Goal: Task Accomplishment & Management: Manage account settings

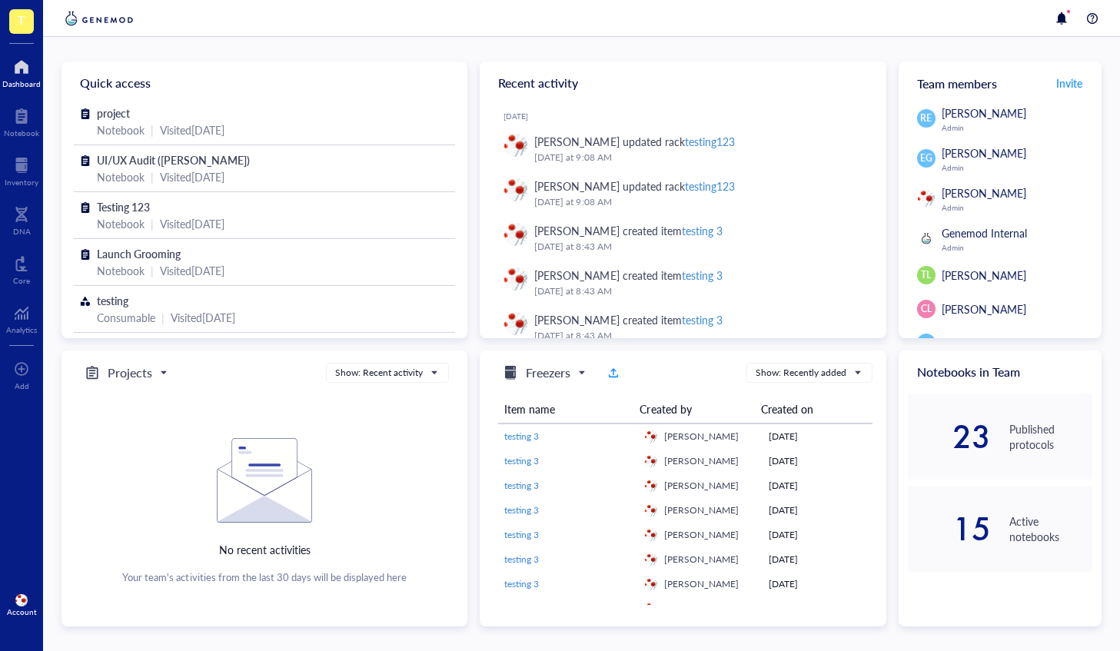
click at [25, 598] on img at bounding box center [21, 600] width 12 height 12
click at [18, 20] on span "T" at bounding box center [22, 19] width 8 height 19
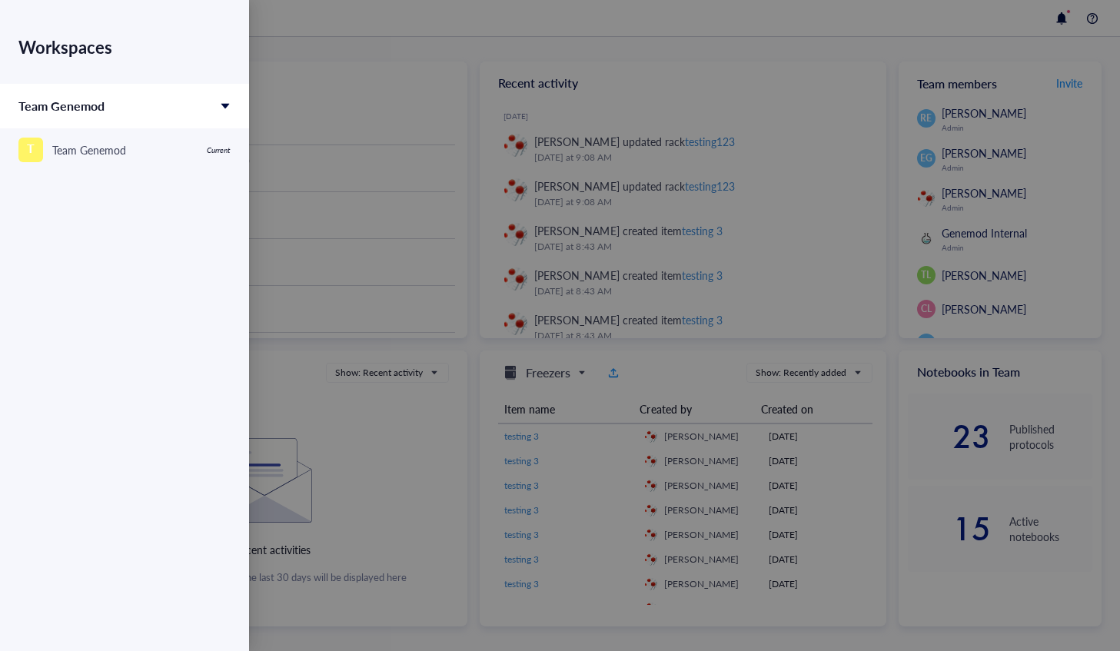
click at [338, 22] on div at bounding box center [560, 325] width 1120 height 651
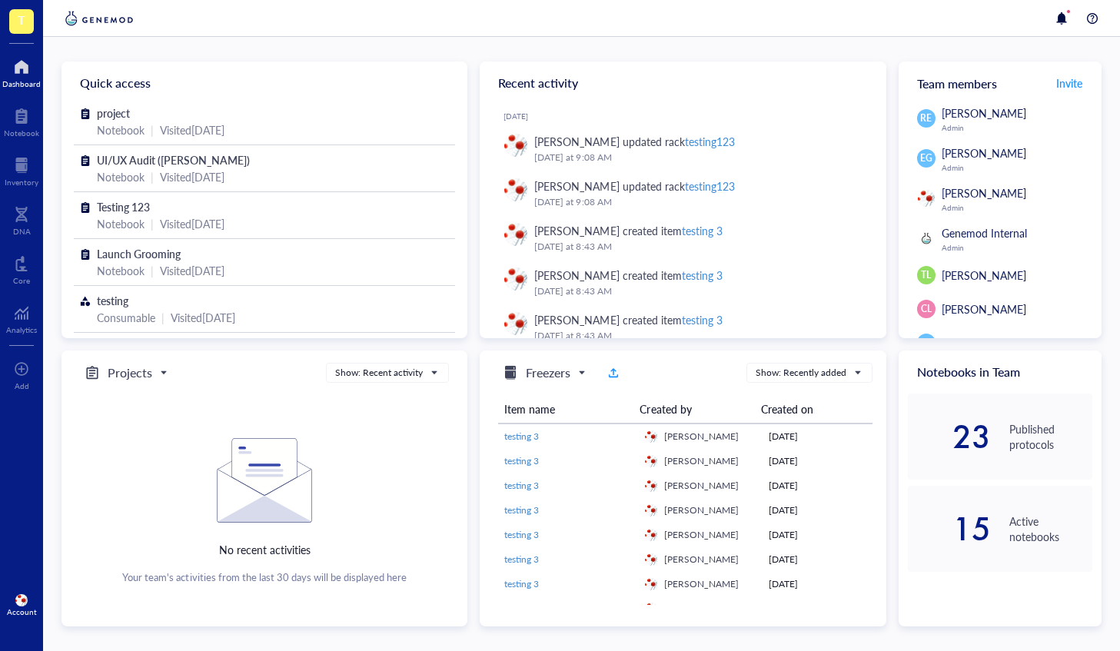
click at [25, 599] on img at bounding box center [21, 600] width 12 height 12
click at [130, 550] on link "Account settings" at bounding box center [102, 548] width 88 height 28
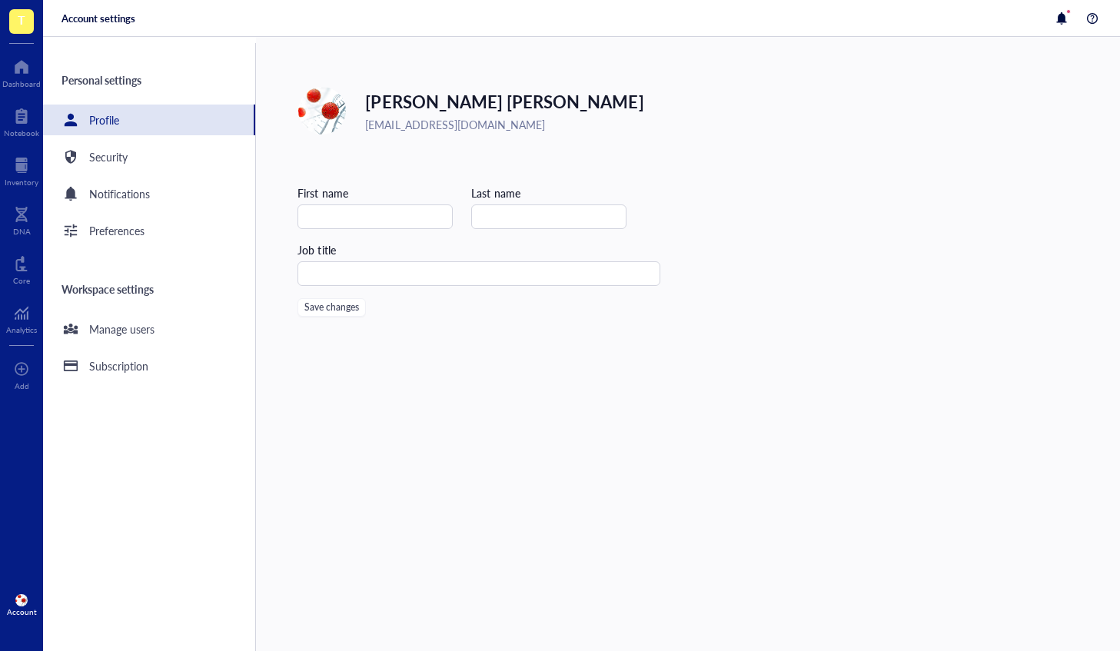
type input "Emily"
type input "Blakeman"
click at [130, 155] on div "Security" at bounding box center [149, 156] width 212 height 31
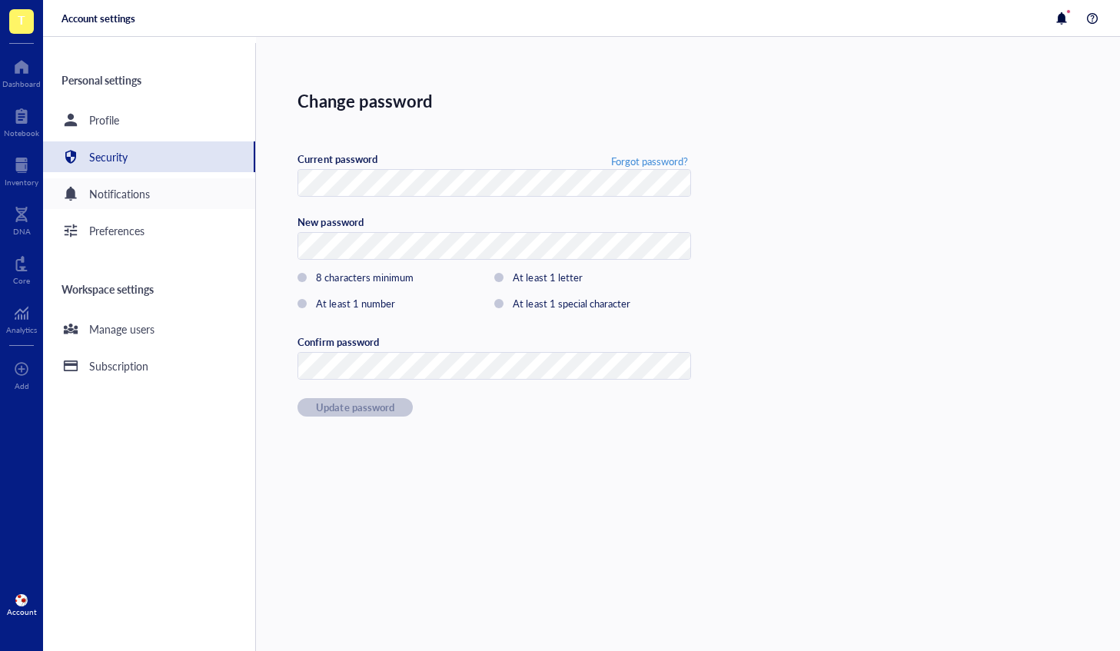
click at [138, 200] on div "Notifications" at bounding box center [119, 193] width 61 height 17
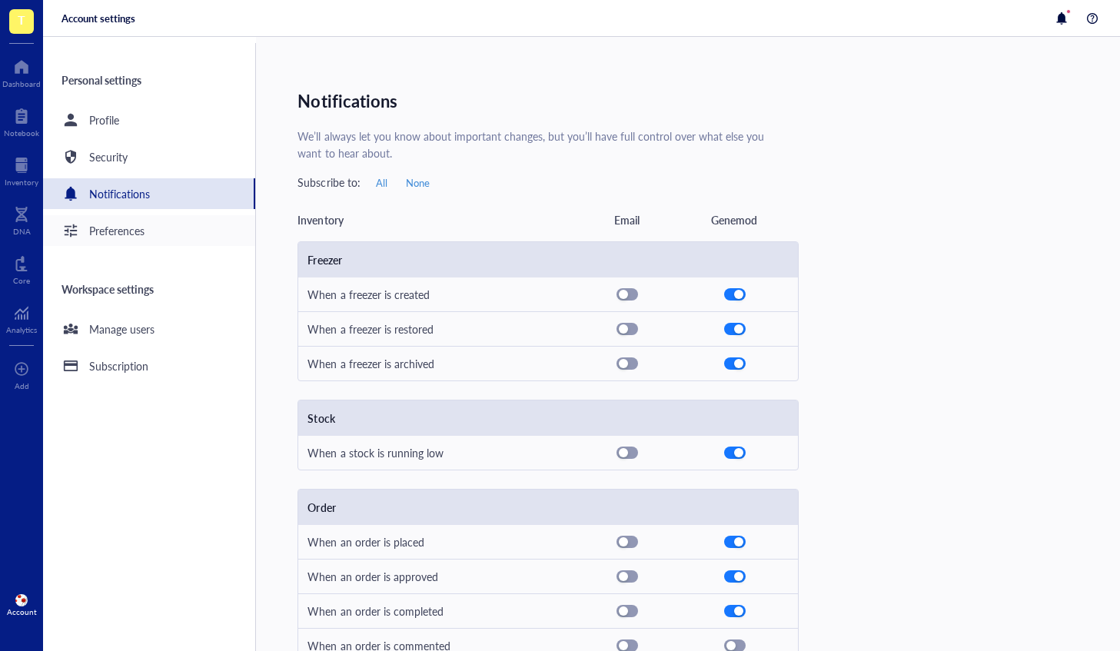
click at [155, 233] on div "Preferences" at bounding box center [149, 230] width 212 height 31
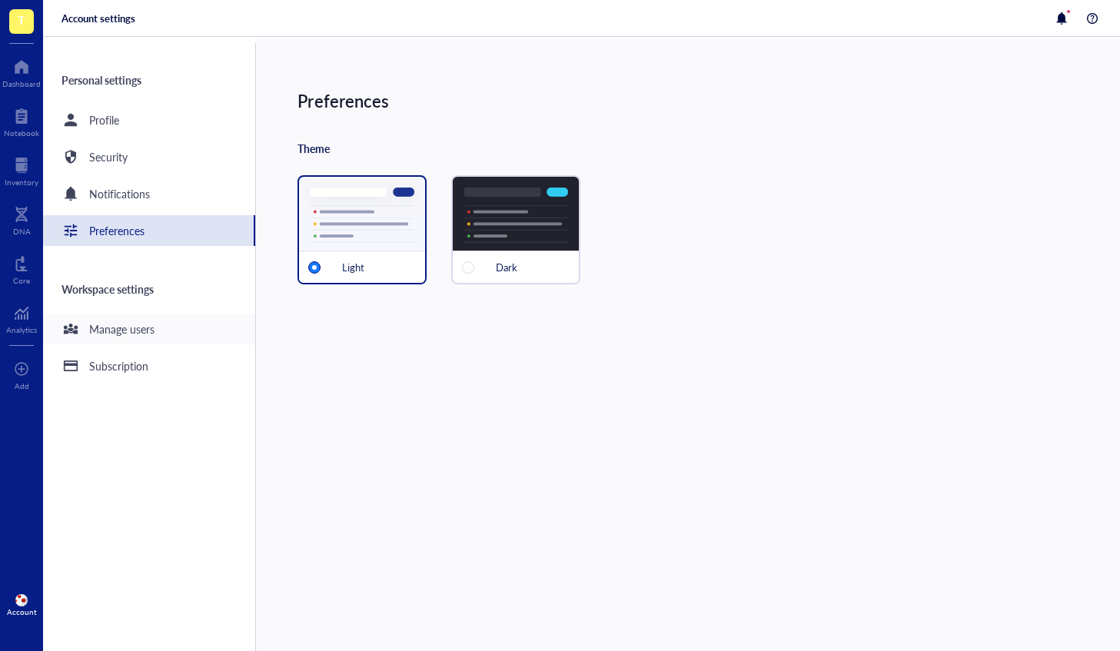
click at [118, 323] on div "Manage users" at bounding box center [121, 328] width 65 height 17
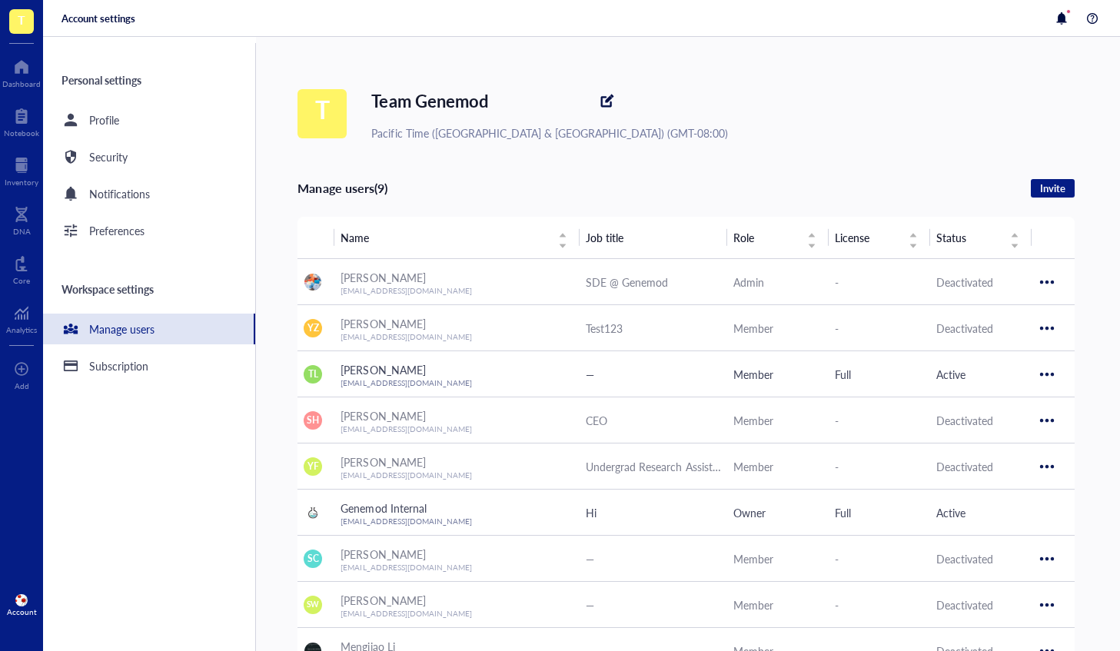
click at [804, 105] on div "T Team Genemod Pacific Time (US & Canada) (GMT-08:00)" at bounding box center [708, 113] width 822 height 55
